Goal: Find specific page/section: Find specific page/section

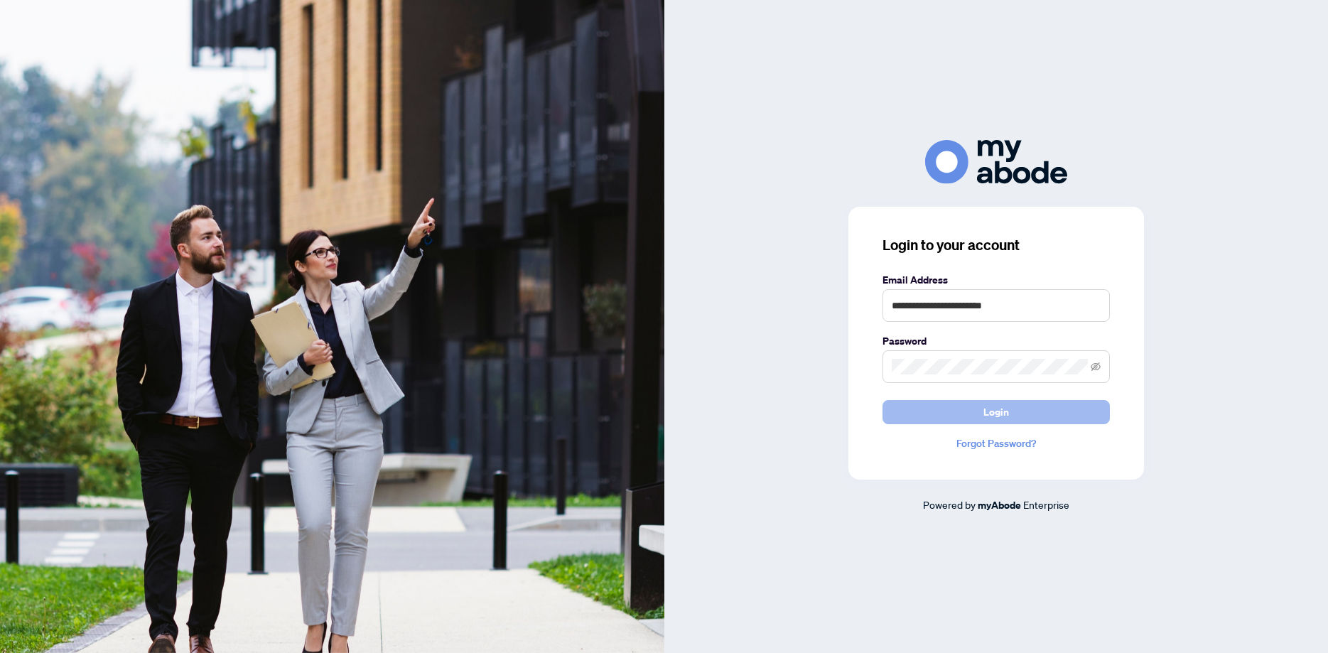
click at [1000, 409] on span "Login" at bounding box center [997, 412] width 26 height 23
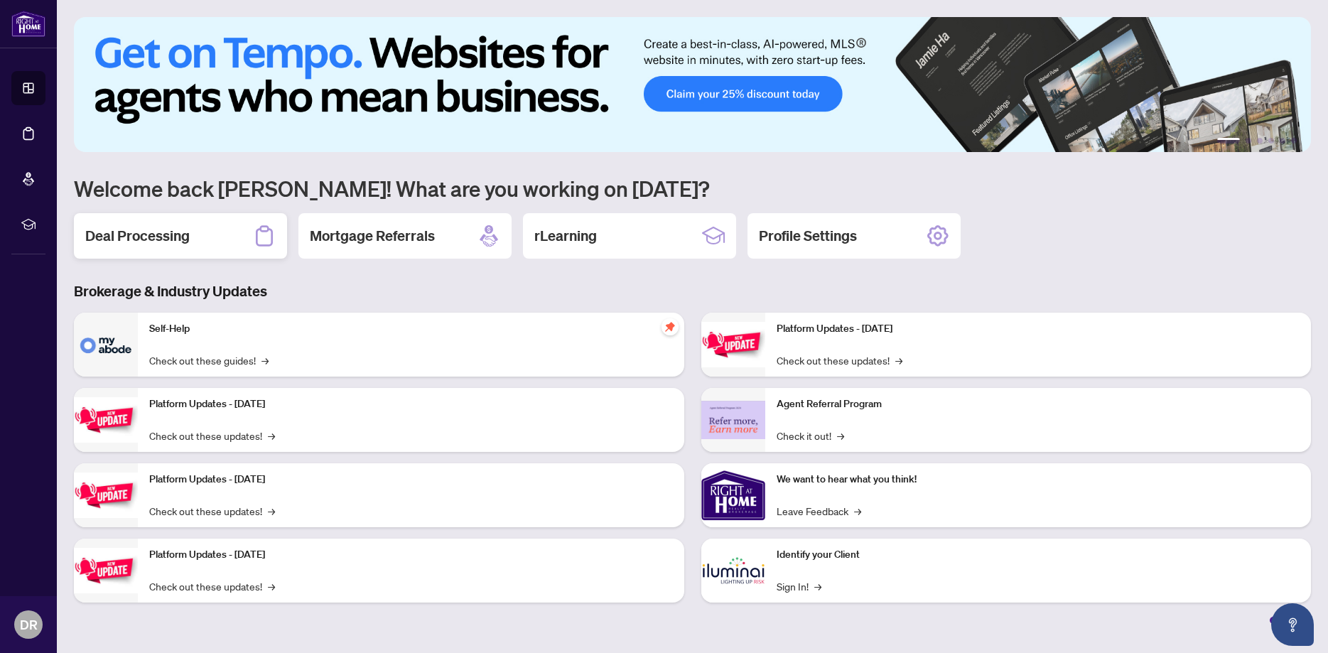
click at [155, 238] on h2 "Deal Processing" at bounding box center [137, 236] width 104 height 20
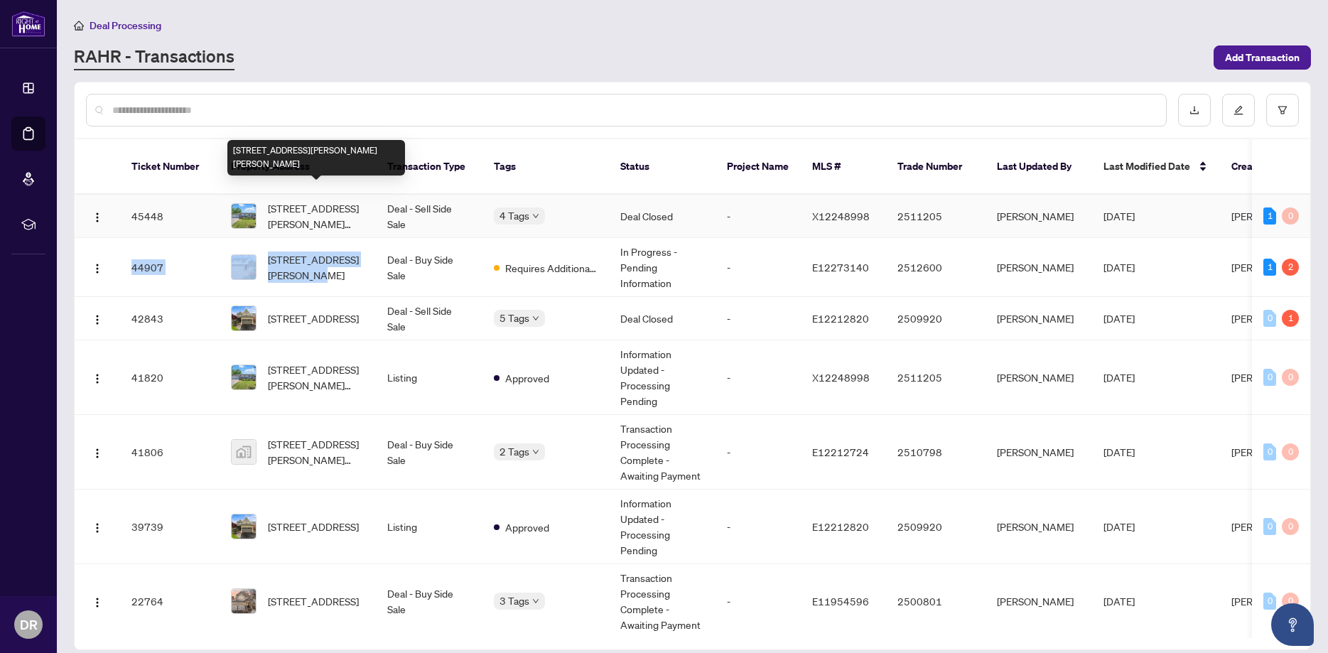
drag, startPoint x: 294, startPoint y: 195, endPoint x: 305, endPoint y: 257, distance: 62.7
click at [308, 232] on span "[STREET_ADDRESS][PERSON_NAME][PERSON_NAME]" at bounding box center [316, 215] width 97 height 31
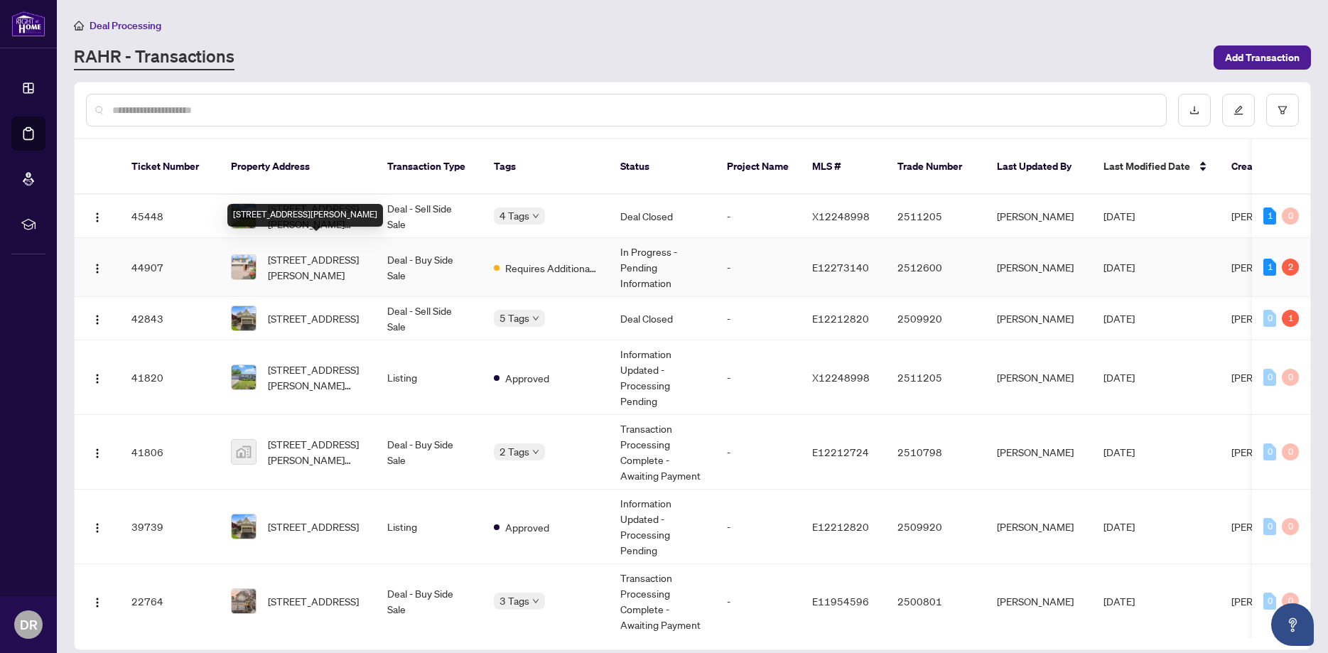
click at [285, 257] on span "[STREET_ADDRESS][PERSON_NAME]" at bounding box center [316, 267] width 97 height 31
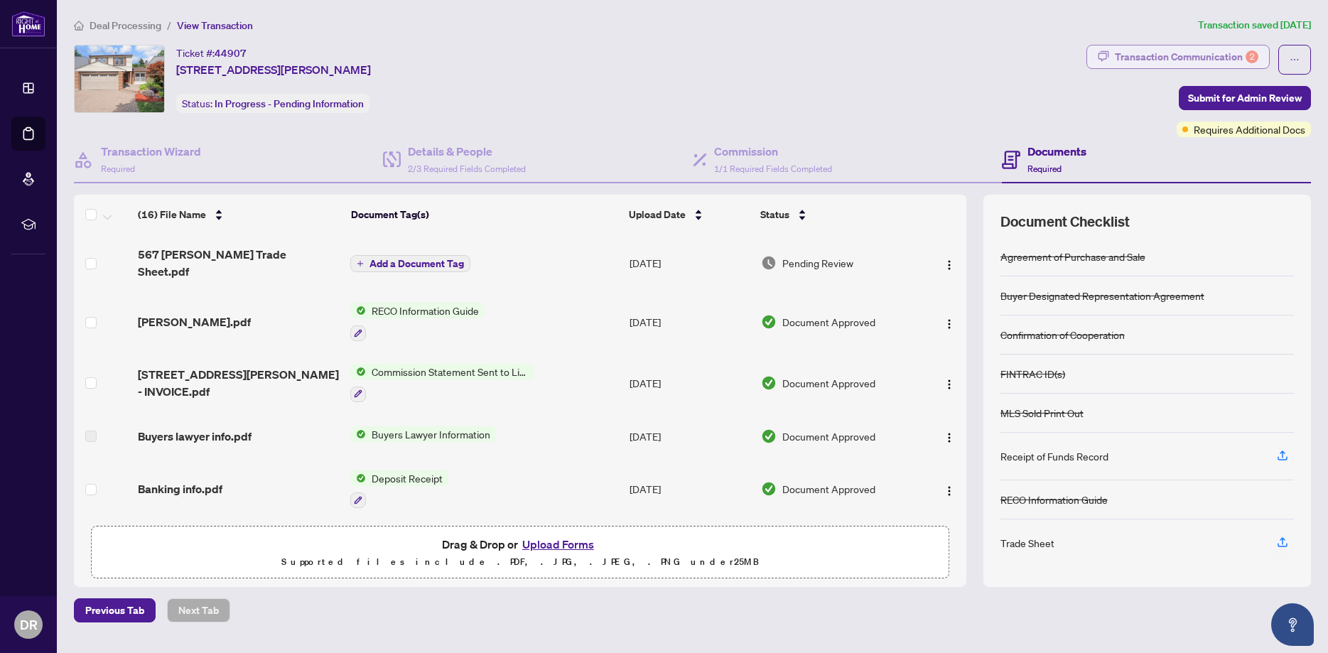
click at [1176, 53] on div "Transaction Communication 2" at bounding box center [1187, 56] width 144 height 23
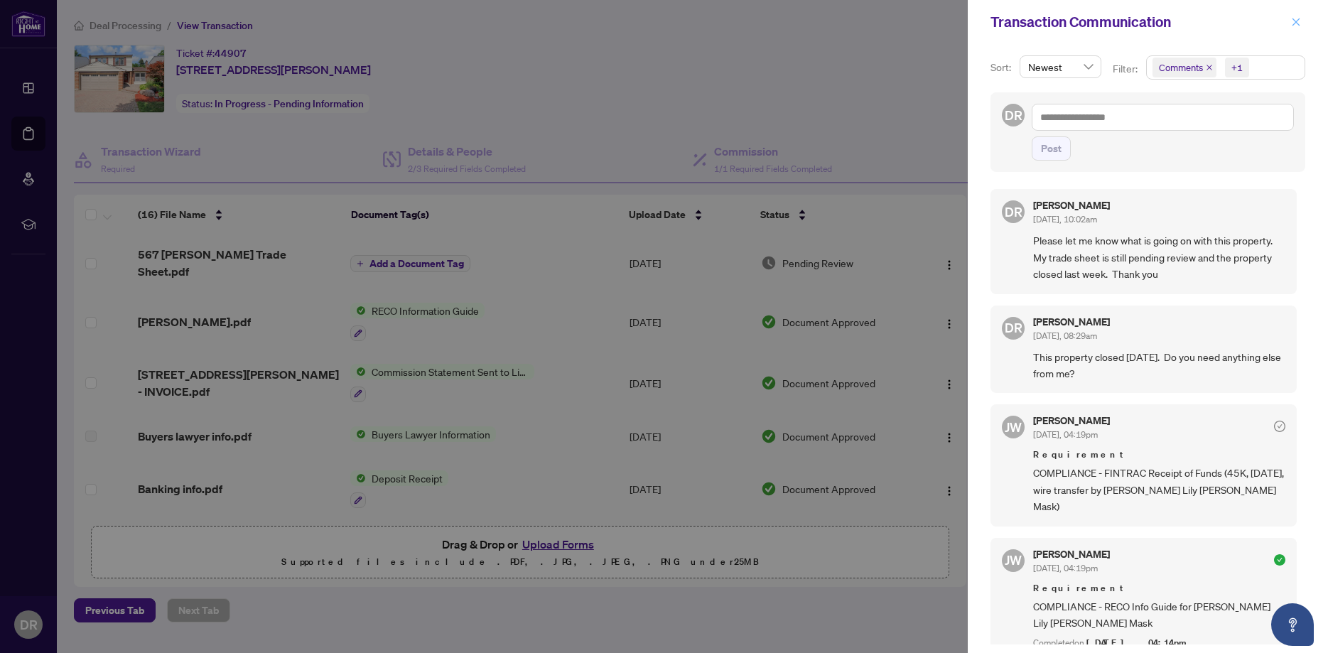
click at [1293, 25] on icon "close" at bounding box center [1296, 22] width 10 height 10
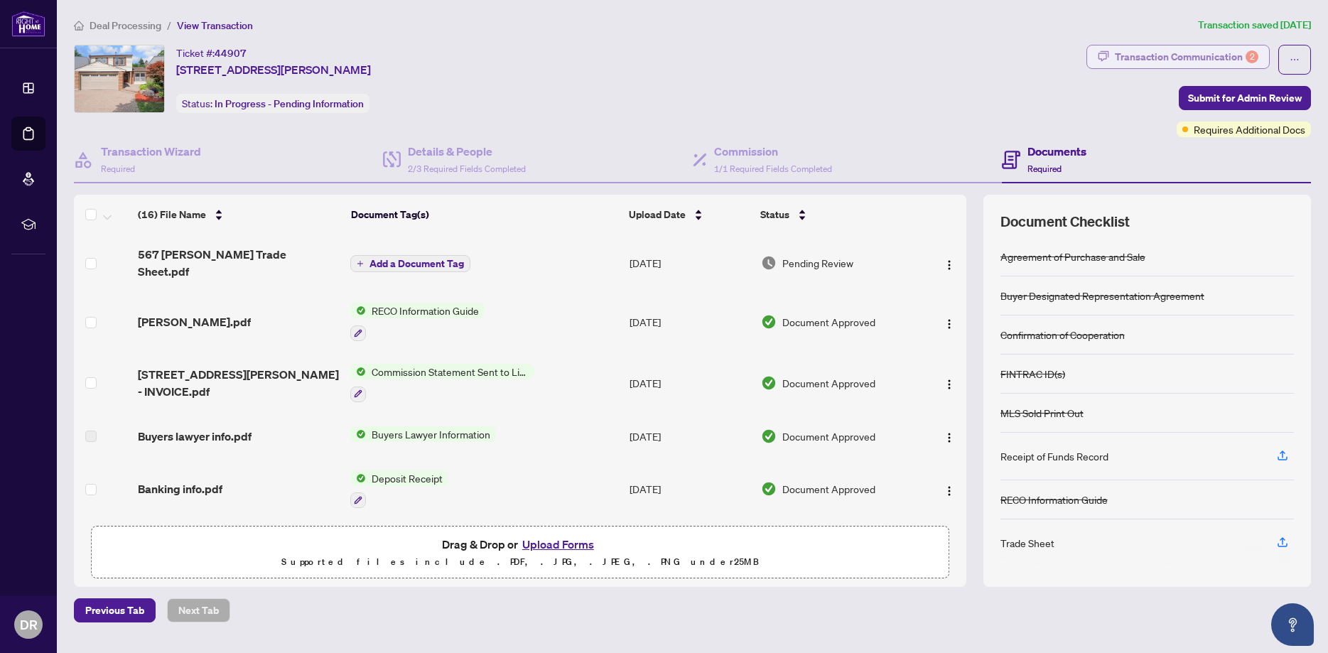
click at [1153, 55] on div "Transaction Communication 2" at bounding box center [1187, 56] width 144 height 23
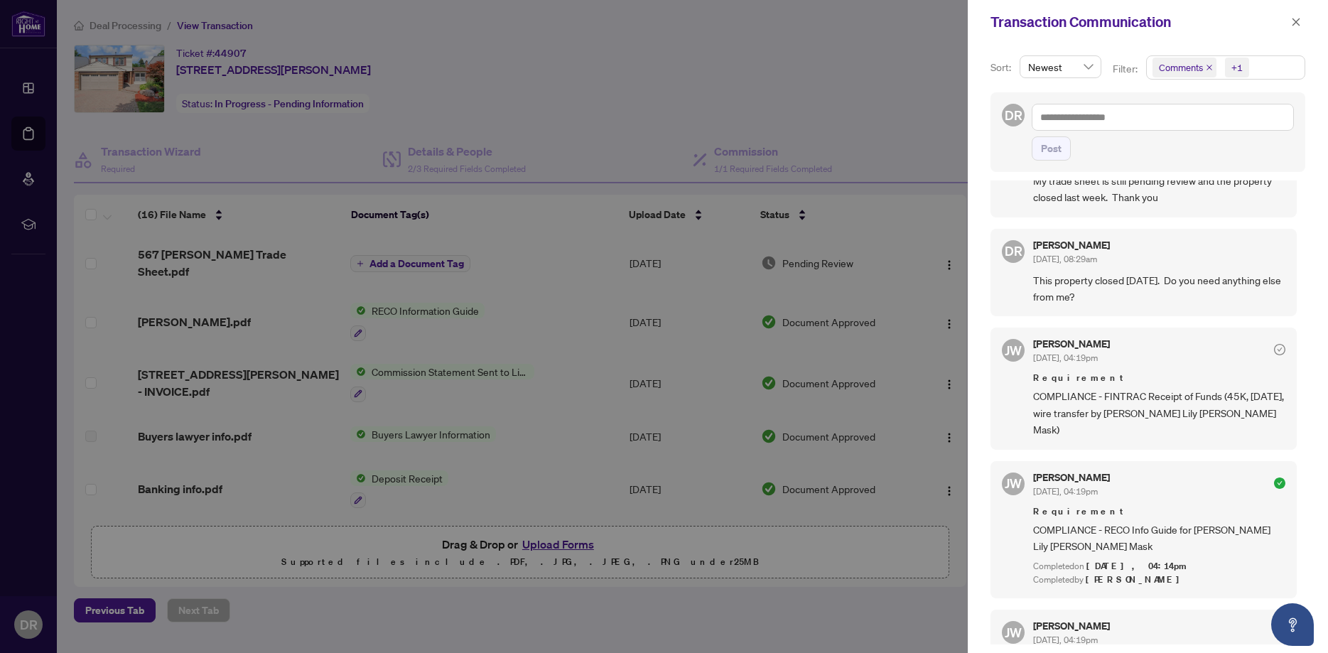
scroll to position [70, 0]
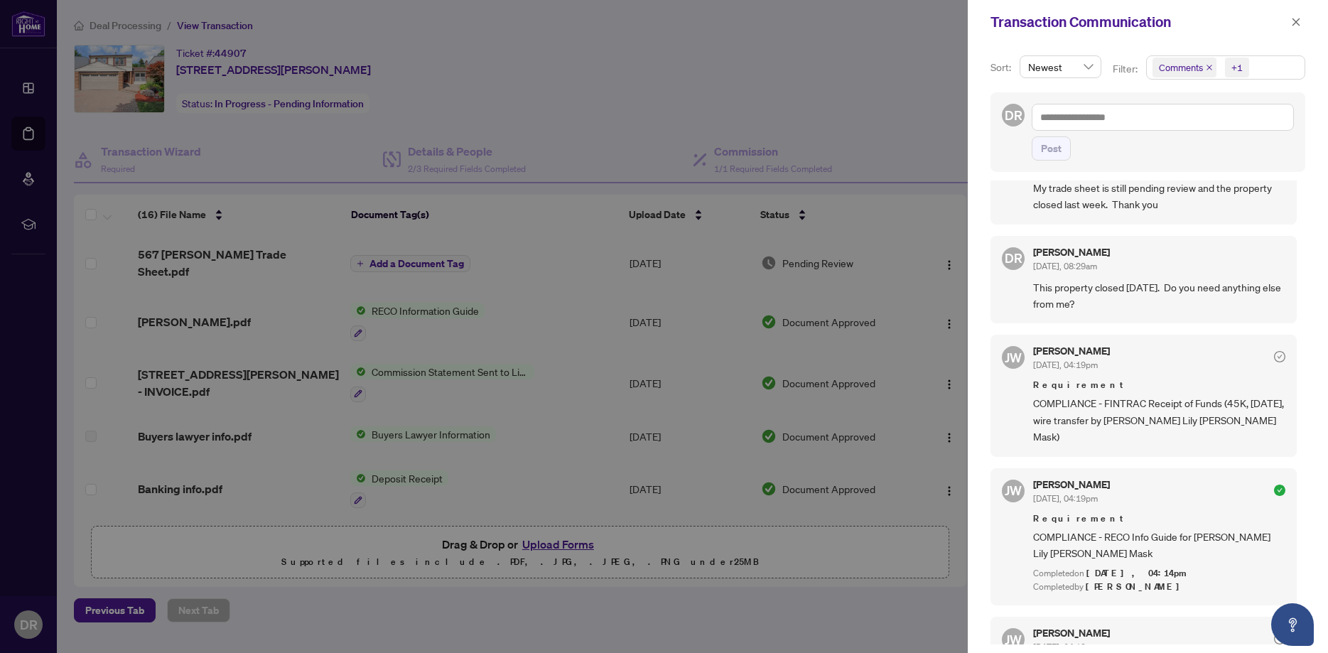
click at [814, 65] on div at bounding box center [664, 326] width 1328 height 653
click at [816, 65] on div at bounding box center [664, 326] width 1328 height 653
click at [1291, 26] on icon "close" at bounding box center [1296, 22] width 10 height 10
click at [1292, 26] on div "Transaction Communication" at bounding box center [1148, 22] width 360 height 44
